Goal: Contribute content

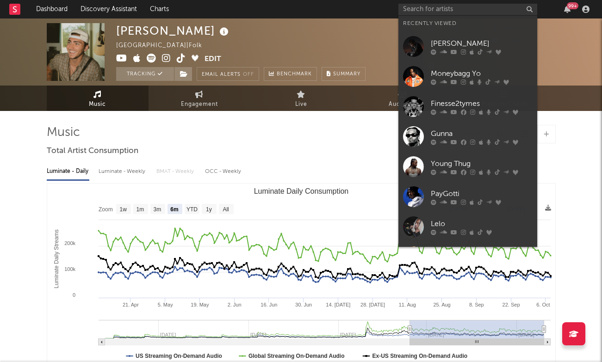
select select "6m"
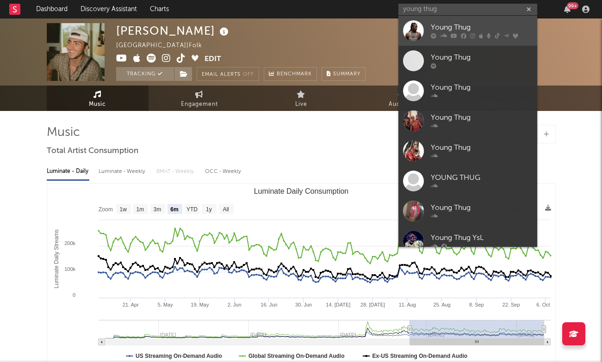
type input "young thug"
click at [459, 31] on div "Young Thug" at bounding box center [482, 27] width 102 height 11
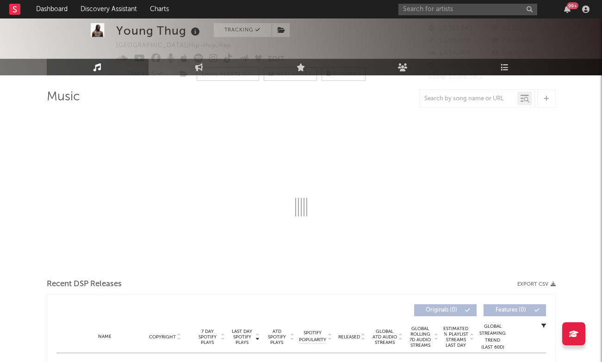
select select "6m"
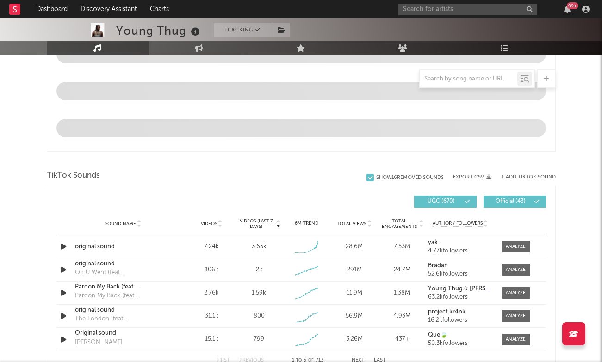
scroll to position [536, 0]
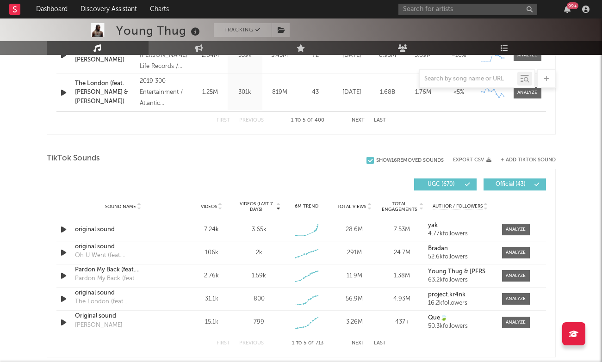
click at [525, 156] on div "+ Add TikTok Sound" at bounding box center [524, 160] width 64 height 9
click at [523, 158] on button "+ Add TikTok Sound" at bounding box center [528, 160] width 55 height 5
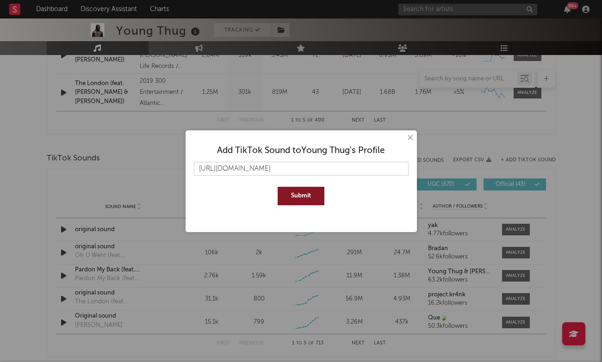
type input "[URL][DOMAIN_NAME]"
click at [300, 190] on button "Submit" at bounding box center [301, 196] width 47 height 19
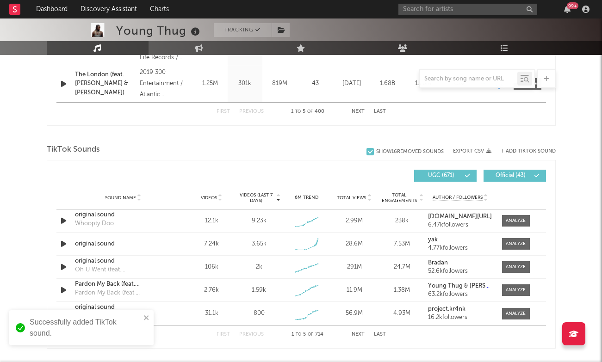
scroll to position [546, 0]
click at [521, 218] on div at bounding box center [516, 220] width 20 height 7
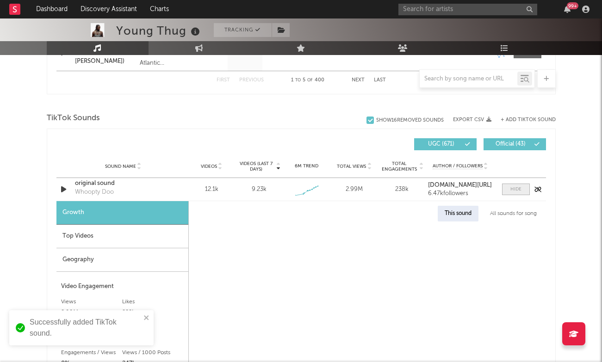
select select "1w"
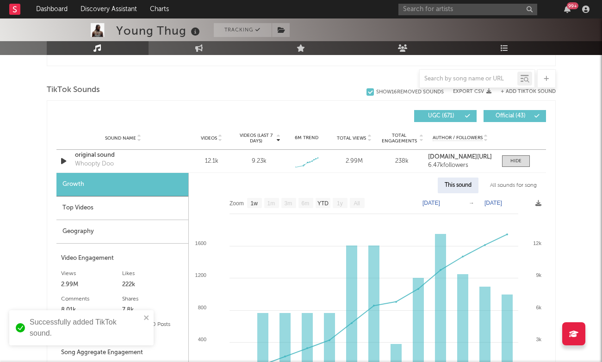
scroll to position [627, 0]
